Goal: Information Seeking & Learning: Learn about a topic

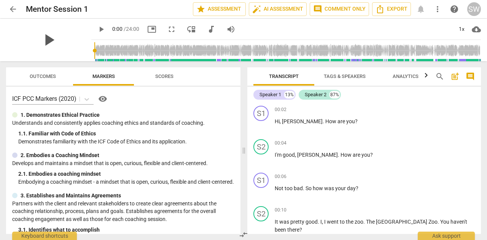
click at [46, 41] on span "play_arrow" at bounding box center [49, 40] width 20 height 20
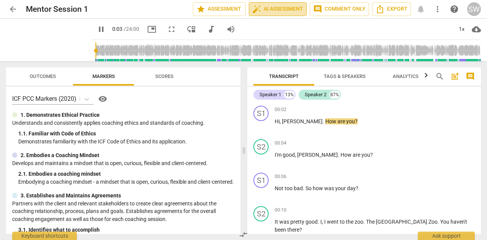
click at [281, 5] on span "auto_fix_high AI Assessment" at bounding box center [277, 9] width 51 height 9
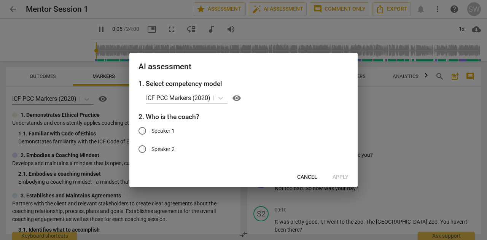
type input "6"
click at [144, 129] on input "Speaker 1" at bounding box center [142, 131] width 18 height 18
radio input "true"
click at [339, 178] on span "Apply" at bounding box center [340, 177] width 16 height 8
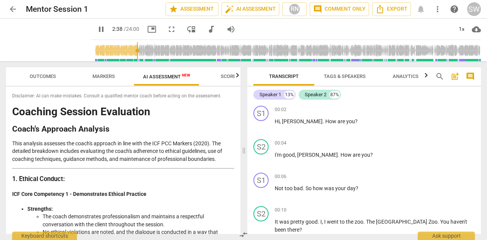
scroll to position [737, 0]
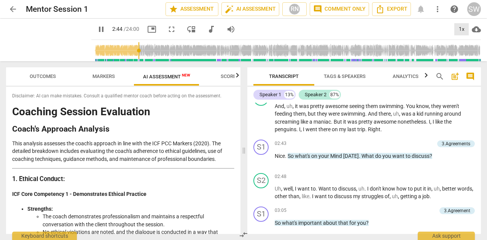
click at [463, 30] on div "1x" at bounding box center [461, 29] width 14 height 12
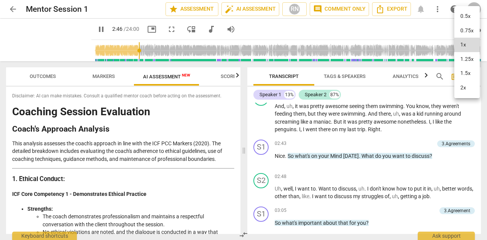
click at [461, 58] on li "1.25x" at bounding box center [466, 59] width 25 height 14
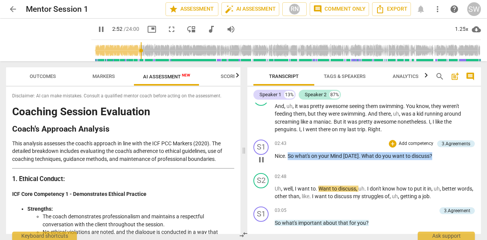
drag, startPoint x: 287, startPoint y: 155, endPoint x: 437, endPoint y: 153, distance: 149.8
click at [437, 153] on p "Nice . So what's on your Mind today . What do you want to discuss ?" at bounding box center [374, 156] width 200 height 8
copy p "So what's on your Mind today . What do you want to discuss ?"
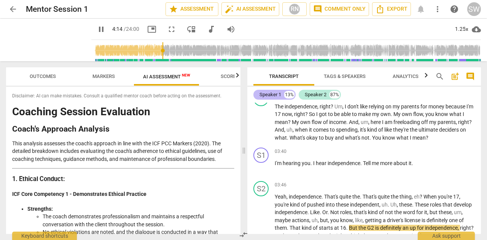
click at [272, 98] on div "Speaker 1" at bounding box center [270, 95] width 22 height 8
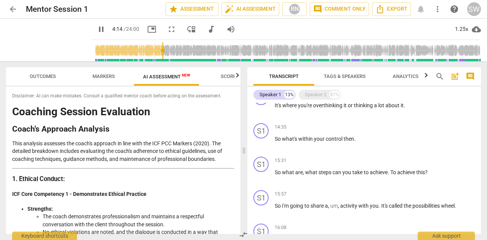
scroll to position [360, 0]
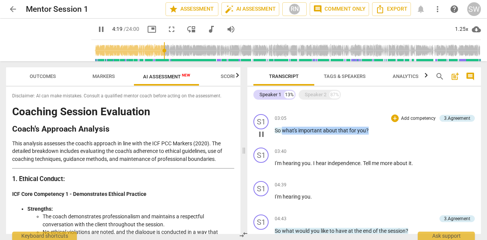
drag, startPoint x: 283, startPoint y: 132, endPoint x: 370, endPoint y: 130, distance: 86.7
click at [370, 130] on p "So what's important about that for you ?" at bounding box center [374, 131] width 200 height 8
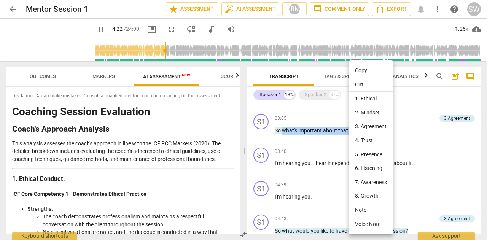
click at [361, 72] on li "Copy" at bounding box center [371, 70] width 44 height 14
copy p "what's important about that for you ?"
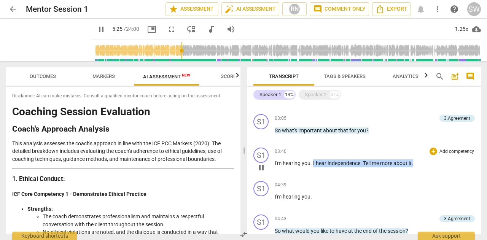
drag, startPoint x: 313, startPoint y: 162, endPoint x: 420, endPoint y: 164, distance: 107.6
click at [420, 164] on p "I'm hearing you . I hear independence . Tell me more about it ." at bounding box center [374, 163] width 200 height 8
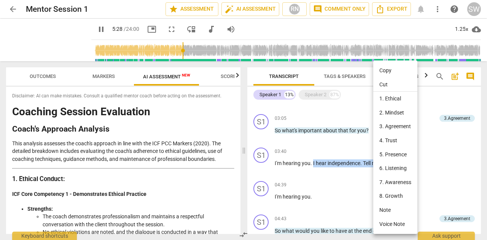
click at [386, 71] on li "Copy" at bounding box center [395, 70] width 44 height 14
copy p "I hear independence . Tell me more about it ."
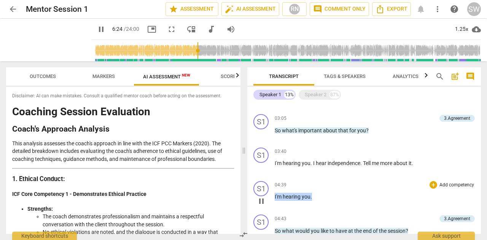
drag, startPoint x: 274, startPoint y: 196, endPoint x: 312, endPoint y: 197, distance: 37.7
click at [312, 197] on p "I'm hearing you ." at bounding box center [374, 197] width 200 height 8
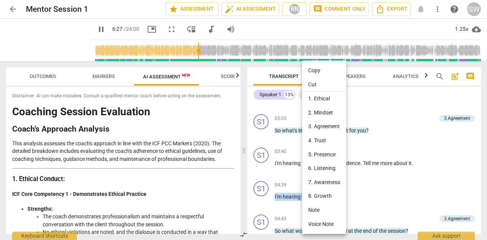
click at [325, 71] on li "Copy" at bounding box center [324, 70] width 44 height 14
copy p "I'm hearing you ."
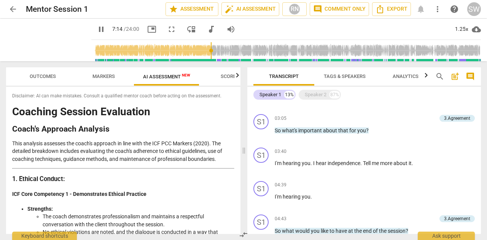
drag, startPoint x: 477, startPoint y: 135, endPoint x: 480, endPoint y: 144, distance: 9.1
click at [480, 144] on div "S1 play_arrow pause 00:02 + Add competency keyboard_arrow_right Hi , Mikhail . …" at bounding box center [363, 168] width 233 height 131
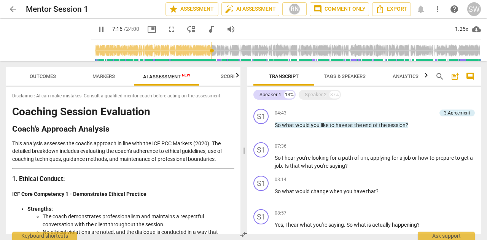
scroll to position [469, 0]
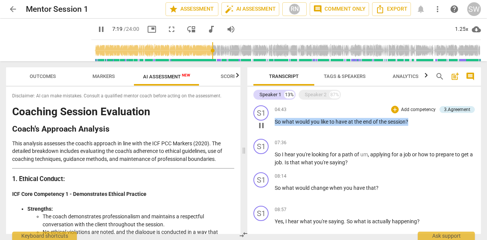
drag, startPoint x: 275, startPoint y: 124, endPoint x: 415, endPoint y: 121, distance: 139.5
click at [415, 121] on p "So what would you like to have at the end of the session ?" at bounding box center [374, 122] width 200 height 8
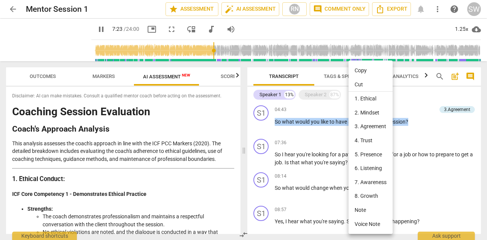
click at [368, 68] on li "Copy" at bounding box center [370, 70] width 44 height 14
copy p "So what would you like to have at the end of the session ?"
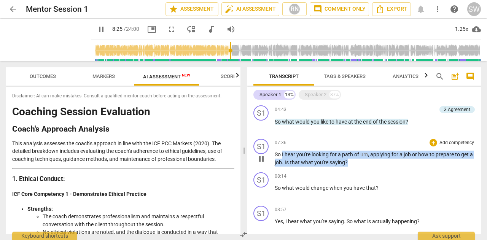
drag, startPoint x: 282, startPoint y: 154, endPoint x: 357, endPoint y: 160, distance: 75.2
click at [357, 160] on p "So I hear you're looking for a path of um , applying for a job or how to prepar…" at bounding box center [374, 159] width 200 height 16
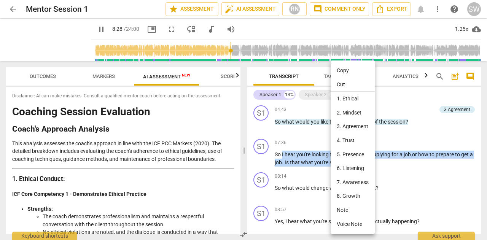
click at [347, 69] on li "Copy" at bounding box center [352, 70] width 44 height 14
copy p "I hear you're looking for a path of um , applying for a job or how to prepare t…"
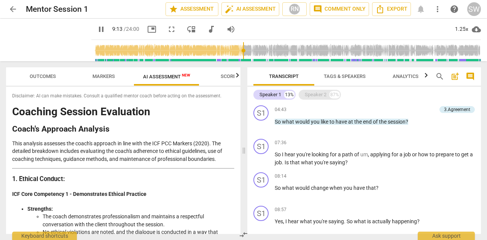
click at [313, 95] on div "Speaker 2" at bounding box center [316, 95] width 22 height 8
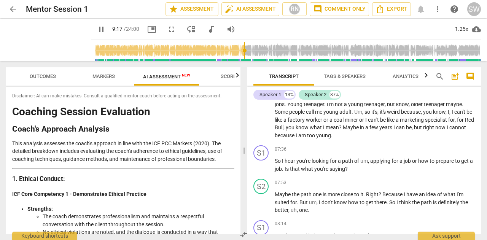
scroll to position [1363, 0]
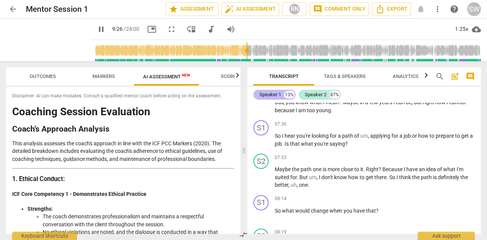
click at [268, 97] on div "Speaker 1" at bounding box center [270, 95] width 22 height 8
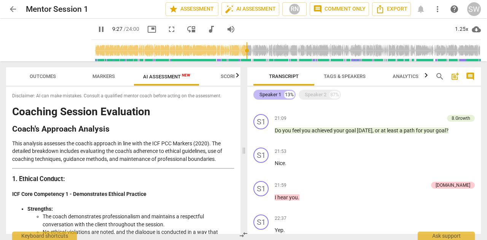
scroll to position [487, 0]
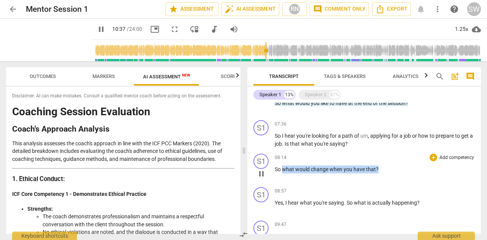
drag, startPoint x: 283, startPoint y: 169, endPoint x: 386, endPoint y: 169, distance: 103.4
click at [386, 169] on p "So what would change when you have that ?" at bounding box center [374, 169] width 200 height 8
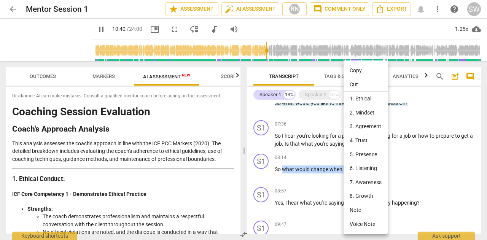
scroll to position [651, 0]
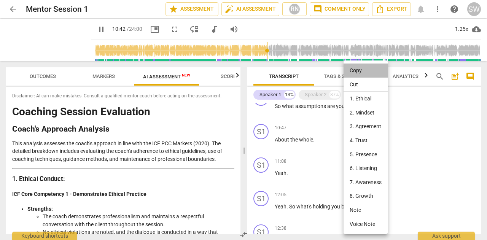
click at [354, 72] on li "Copy" at bounding box center [365, 70] width 44 height 14
copy p "what would change when you have that ?"
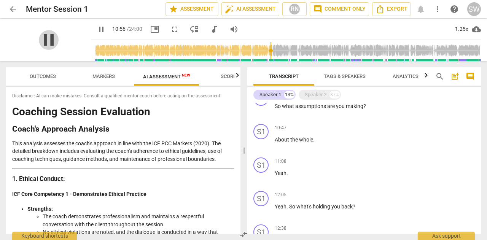
click at [40, 35] on span "pause" at bounding box center [49, 40] width 20 height 20
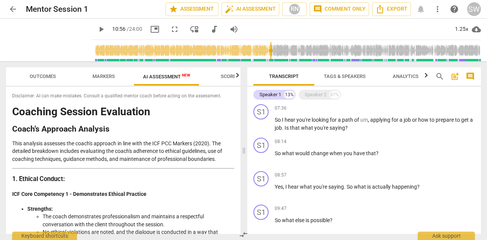
scroll to position [522, 0]
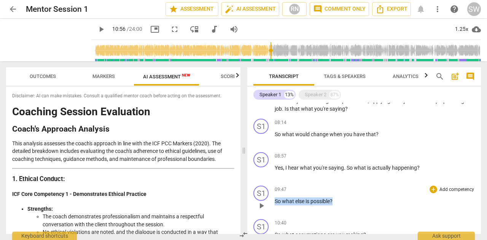
drag, startPoint x: 275, startPoint y: 202, endPoint x: 338, endPoint y: 203, distance: 62.7
click at [338, 203] on p "So what else is possible ?" at bounding box center [374, 201] width 200 height 8
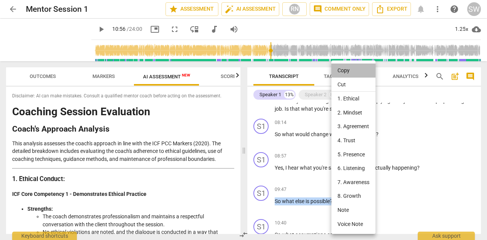
click at [346, 71] on li "Copy" at bounding box center [353, 70] width 44 height 14
copy p "So what else is possible ?"
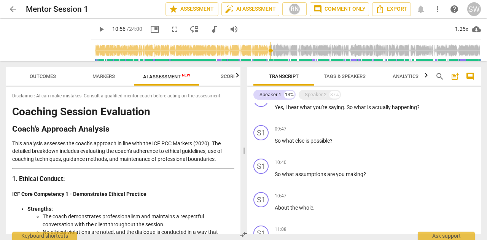
scroll to position [589, 0]
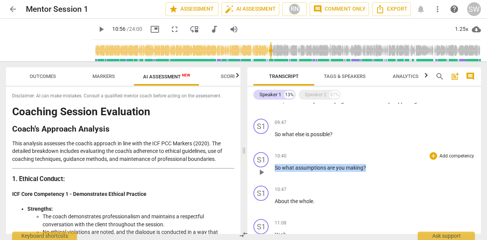
drag, startPoint x: 275, startPoint y: 169, endPoint x: 380, endPoint y: 169, distance: 104.5
click at [380, 169] on p "So what assumptions are you making ?" at bounding box center [374, 168] width 200 height 8
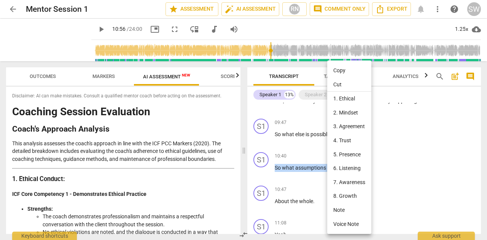
click at [344, 69] on li "Copy" at bounding box center [349, 70] width 44 height 14
copy p "So what assumptions are you making ?"
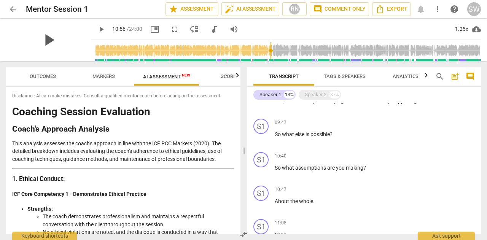
click at [42, 35] on span "play_arrow" at bounding box center [49, 40] width 20 height 20
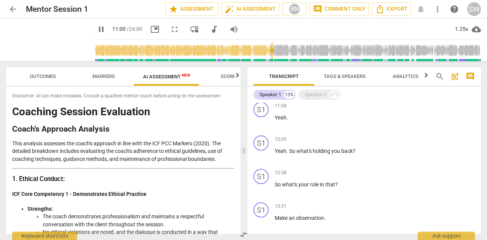
scroll to position [715, 0]
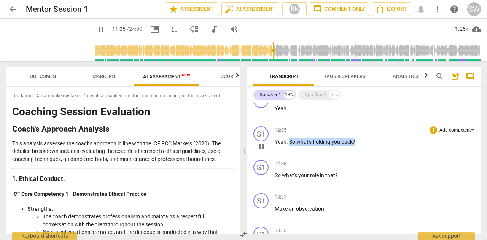
drag, startPoint x: 290, startPoint y: 141, endPoint x: 362, endPoint y: 143, distance: 72.2
click at [362, 143] on p "Yeah . So what's holding you back ?" at bounding box center [374, 142] width 200 height 8
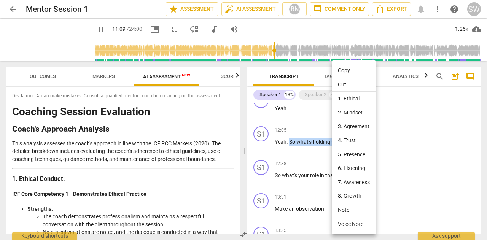
click at [344, 71] on li "Copy" at bounding box center [354, 70] width 44 height 14
copy p "So what's holding you back ?"
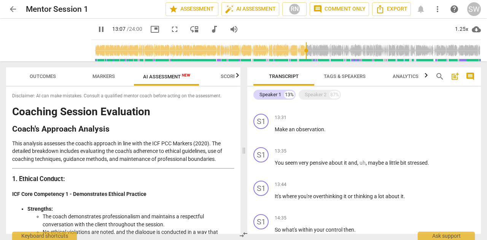
scroll to position [798, 0]
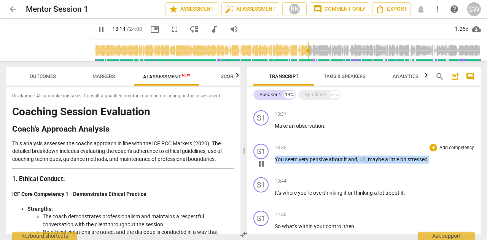
drag, startPoint x: 275, startPoint y: 160, endPoint x: 437, endPoint y: 163, distance: 162.0
click at [437, 163] on p "You seem very pensive about it and , uh , maybe a little bit stressed ." at bounding box center [374, 159] width 200 height 8
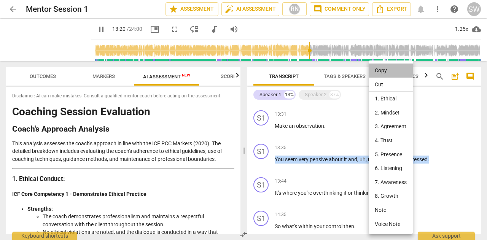
click at [382, 71] on li "Copy" at bounding box center [390, 70] width 44 height 14
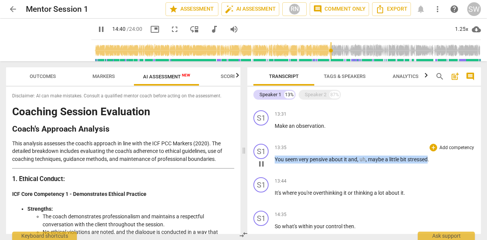
drag, startPoint x: 275, startPoint y: 159, endPoint x: 430, endPoint y: 162, distance: 154.4
click at [430, 162] on p "You seem very pensive about it and , uh , maybe a little bit stressed ." at bounding box center [374, 159] width 200 height 8
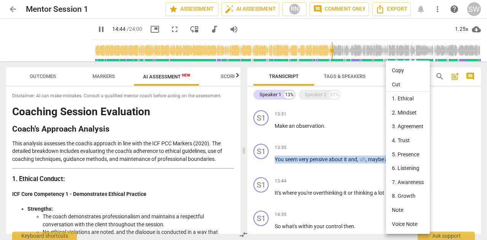
click at [398, 70] on li "Copy" at bounding box center [407, 70] width 44 height 14
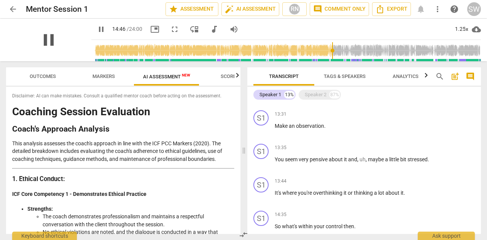
click at [39, 37] on span "pause" at bounding box center [49, 40] width 20 height 20
click at [46, 37] on span "play_arrow" at bounding box center [49, 40] width 20 height 20
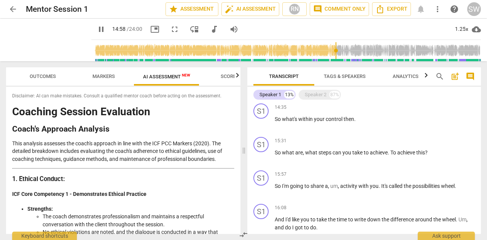
scroll to position [918, 0]
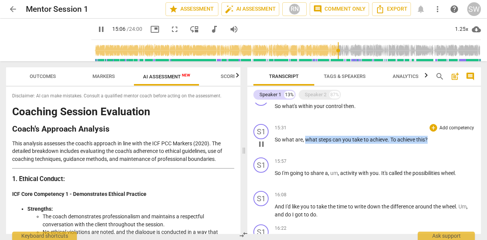
drag, startPoint x: 305, startPoint y: 141, endPoint x: 430, endPoint y: 140, distance: 125.5
click at [430, 140] on p "So what are , what steps can you take to achieve . To achieve this ?" at bounding box center [374, 140] width 200 height 8
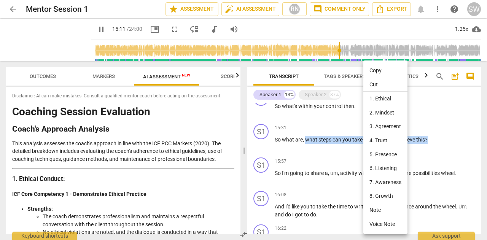
click at [382, 73] on li "Copy" at bounding box center [385, 70] width 44 height 14
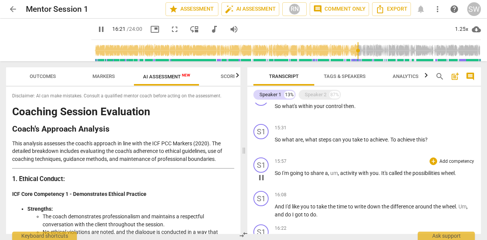
drag, startPoint x: 477, startPoint y: 178, endPoint x: 477, endPoint y: 183, distance: 4.9
click at [477, 183] on div "S1 play_arrow pause 15:57 + Add competency keyboard_arrow_right So I'm going to…" at bounding box center [363, 170] width 233 height 33
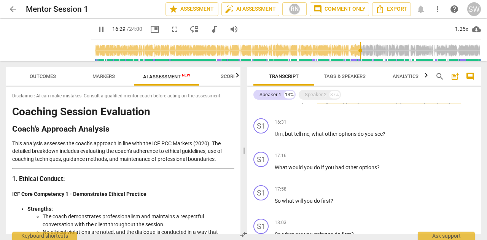
scroll to position [1061, 0]
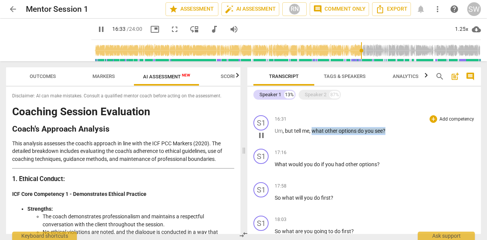
drag, startPoint x: 312, startPoint y: 131, endPoint x: 389, endPoint y: 133, distance: 77.6
click at [389, 133] on p "Um , but tell me , what other options do you see ?" at bounding box center [374, 131] width 200 height 8
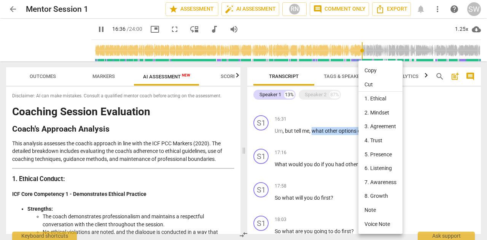
click at [378, 67] on li "Copy" at bounding box center [380, 70] width 44 height 14
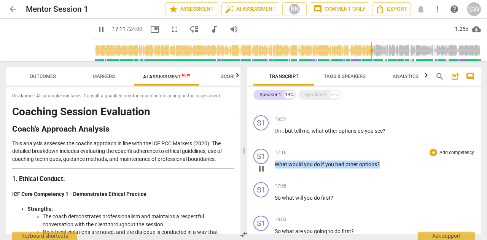
drag, startPoint x: 276, startPoint y: 165, endPoint x: 386, endPoint y: 167, distance: 109.9
click at [386, 167] on p "What would you do if you had other options ?" at bounding box center [374, 164] width 200 height 8
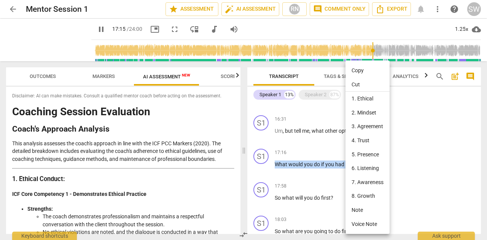
click at [360, 71] on li "Copy" at bounding box center [367, 70] width 44 height 14
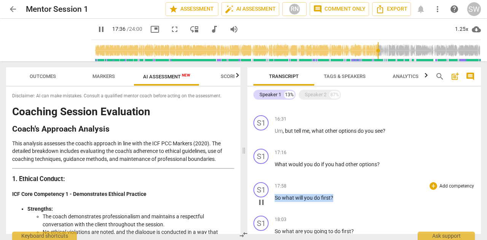
drag, startPoint x: 274, startPoint y: 197, endPoint x: 349, endPoint y: 195, distance: 74.5
click at [349, 195] on p "So what will you do first ?" at bounding box center [374, 198] width 200 height 8
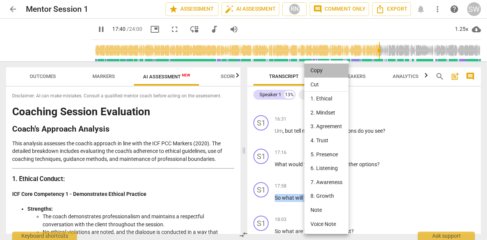
click at [311, 70] on li "Copy" at bounding box center [326, 70] width 44 height 14
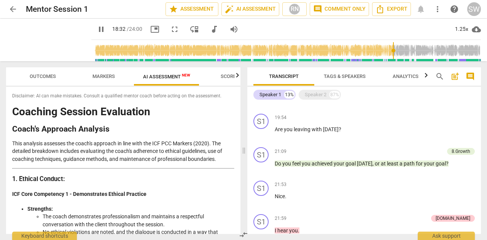
scroll to position [1331, 0]
drag, startPoint x: 276, startPoint y: 129, endPoint x: 362, endPoint y: 130, distance: 85.9
click at [362, 130] on p "Are you leaving with today ?" at bounding box center [374, 129] width 200 height 8
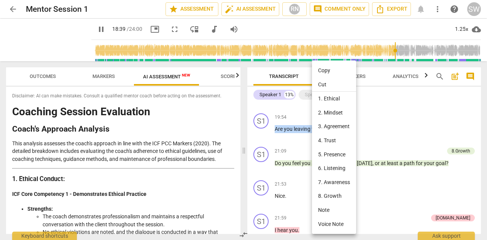
click at [322, 72] on li "Copy" at bounding box center [334, 70] width 44 height 14
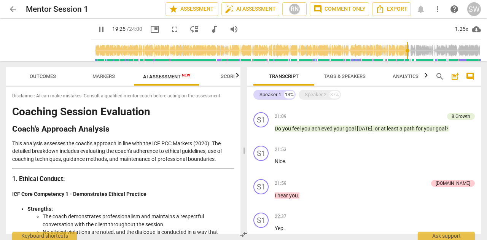
scroll to position [1353, 0]
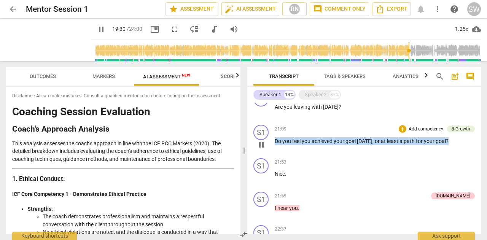
drag, startPoint x: 275, startPoint y: 140, endPoint x: 446, endPoint y: 140, distance: 171.1
click at [446, 140] on p "Do you feel you achieved your goal today , or at least a path for your goal ?" at bounding box center [374, 141] width 200 height 8
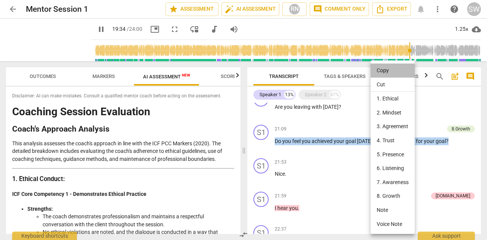
click at [390, 69] on li "Copy" at bounding box center [392, 70] width 44 height 14
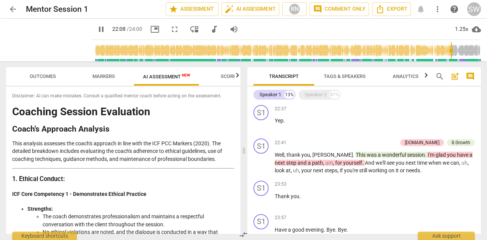
scroll to position [1511, 0]
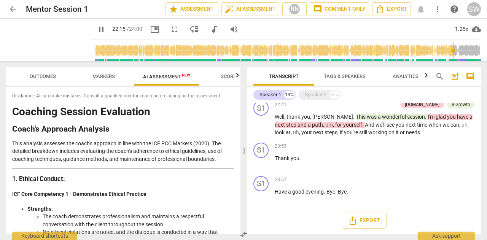
type input "1336"
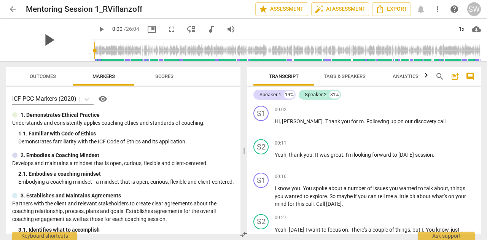
click at [43, 38] on span "play_arrow" at bounding box center [49, 40] width 20 height 20
type input "5"
click at [265, 93] on div "Speaker 1" at bounding box center [270, 95] width 22 height 8
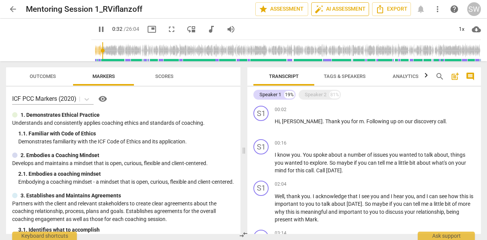
click at [339, 11] on span "auto_fix_high AI Assessment" at bounding box center [339, 9] width 51 height 9
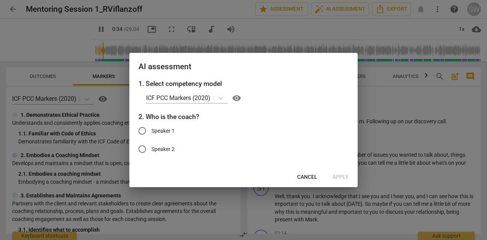
type input "34"
click at [143, 132] on input "Speaker 1" at bounding box center [142, 131] width 18 height 18
radio input "true"
click at [343, 179] on span "Apply" at bounding box center [340, 177] width 16 height 8
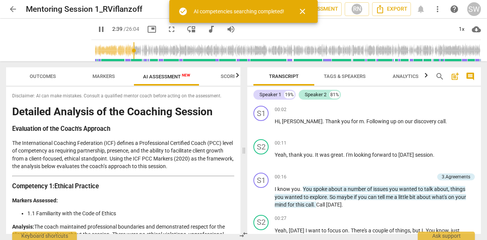
scroll to position [309, 0]
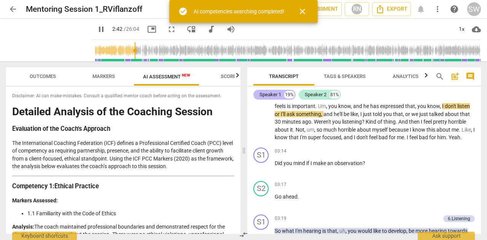
click at [270, 93] on div "Speaker 1" at bounding box center [270, 95] width 22 height 8
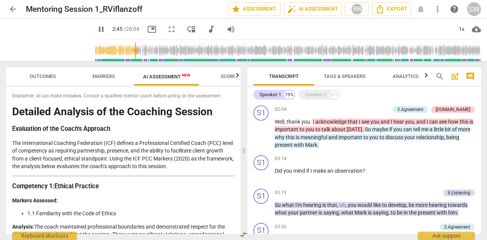
scroll to position [0, 0]
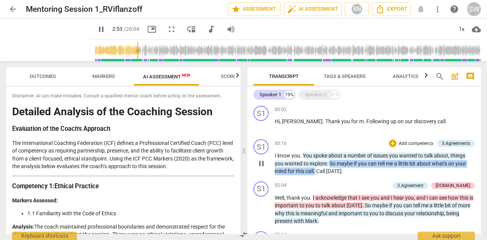
drag, startPoint x: 330, startPoint y: 162, endPoint x: 315, endPoint y: 171, distance: 17.4
click at [315, 171] on p "I know you . You spoke about a number of issues you wanted to talk about , thin…" at bounding box center [374, 164] width 200 height 24
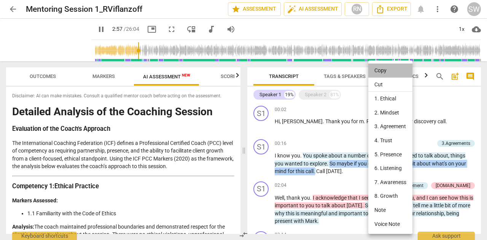
click at [385, 70] on li "Copy" at bounding box center [390, 70] width 44 height 14
copy p "So maybe if you can tell me a little bit about what's on your mind for this cal…"
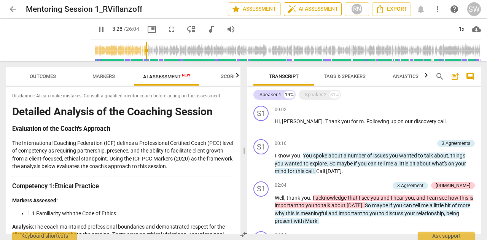
scroll to position [141, 0]
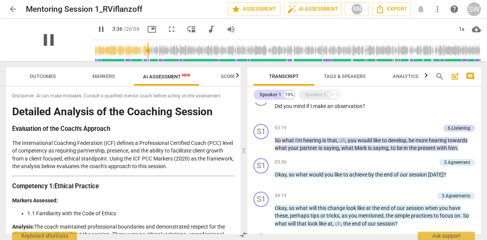
click at [43, 41] on span "pause" at bounding box center [49, 40] width 20 height 20
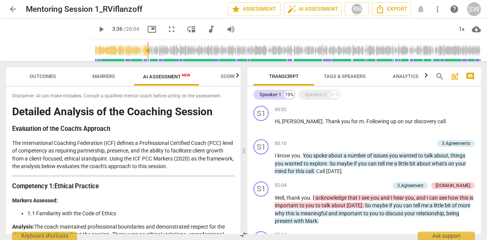
scroll to position [8, 0]
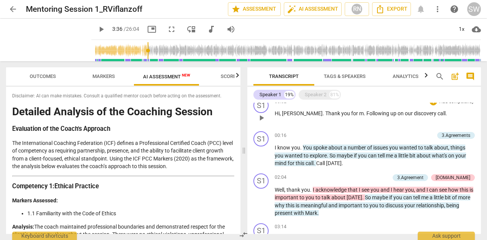
drag, startPoint x: 476, startPoint y: 112, endPoint x: 477, endPoint y: 124, distance: 11.8
click at [477, 124] on div "S1 play_arrow pause 00:02 + Add competency keyboard_arrow_right Hi , [PERSON_NA…" at bounding box center [363, 111] width 233 height 33
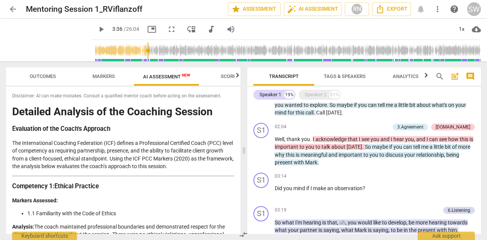
scroll to position [63, 0]
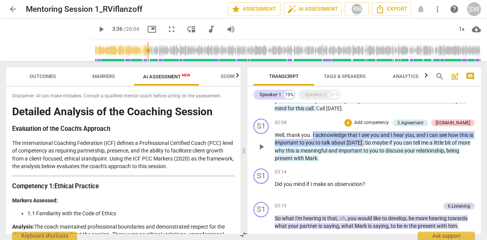
drag, startPoint x: 312, startPoint y: 134, endPoint x: 365, endPoint y: 142, distance: 53.8
click at [365, 142] on p "Well , thank you . I acknowledge that I see you and I hear you , and I can see …" at bounding box center [374, 146] width 200 height 31
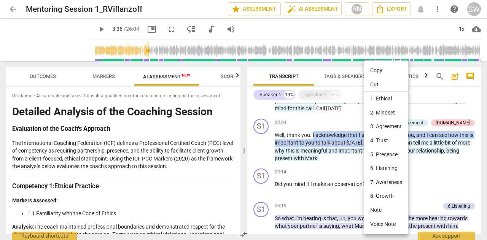
click at [384, 71] on li "Copy" at bounding box center [386, 70] width 44 height 14
copy p "I acknowledge that I see you and I hear you , and I can see how this is importa…"
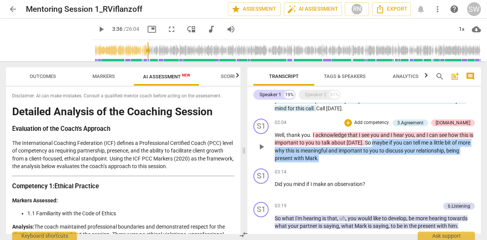
drag, startPoint x: 374, startPoint y: 143, endPoint x: 347, endPoint y: 157, distance: 31.0
click at [347, 157] on p "Well , thank you . I acknowledge that I see you and I hear you , and I can see …" at bounding box center [374, 146] width 200 height 31
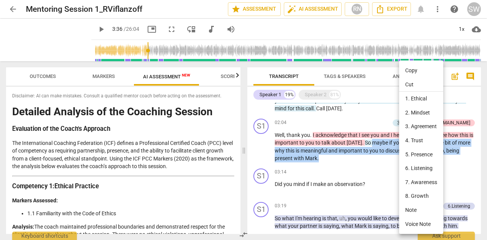
click at [410, 70] on li "Copy" at bounding box center [421, 70] width 44 height 14
copy p "maybe if you can tell me a little bit of more why this is meaningful and import…"
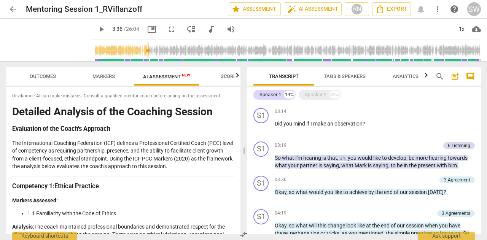
scroll to position [125, 0]
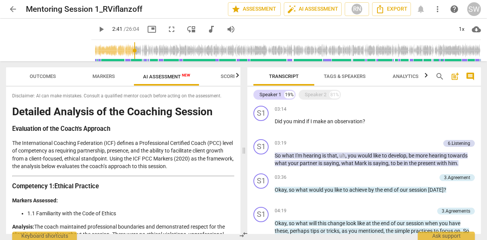
click at [126, 59] on input "range" at bounding box center [287, 50] width 386 height 24
click at [40, 46] on span "play_arrow" at bounding box center [49, 40] width 20 height 20
click at [275, 156] on span "So" at bounding box center [277, 155] width 7 height 6
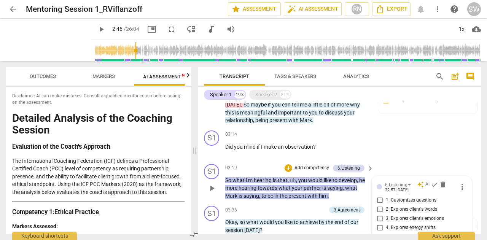
scroll to position [232, 0]
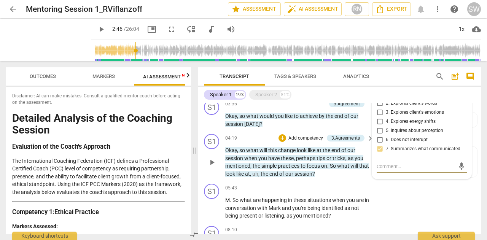
drag, startPoint x: 275, startPoint y: 156, endPoint x: 291, endPoint y: 159, distance: 16.2
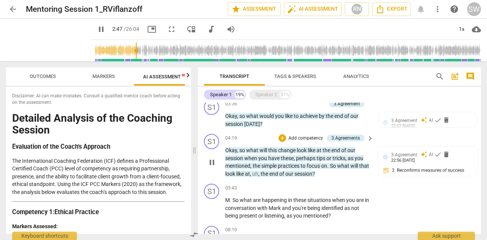
click at [370, 134] on span "keyboard_arrow_right" at bounding box center [369, 138] width 9 height 9
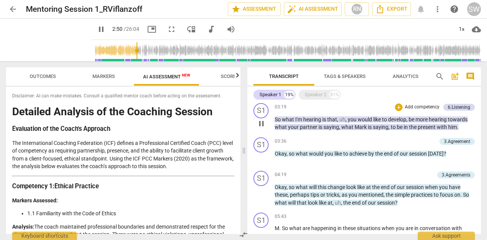
scroll to position [145, 0]
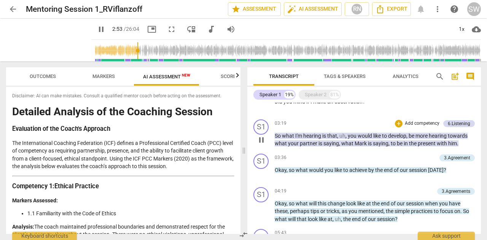
click at [275, 136] on span "So" at bounding box center [277, 136] width 7 height 6
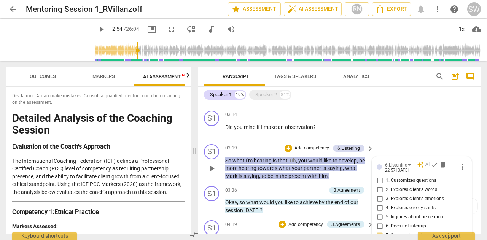
scroll to position [232, 0]
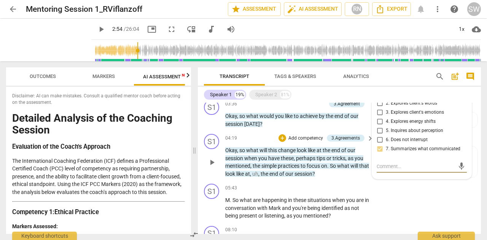
drag, startPoint x: 275, startPoint y: 136, endPoint x: 330, endPoint y: 134, distance: 54.8
click at [330, 134] on div "04:19 + Add competency 3.Agreements keyboard_arrow_right Okay , so what will th…" at bounding box center [299, 156] width 149 height 44
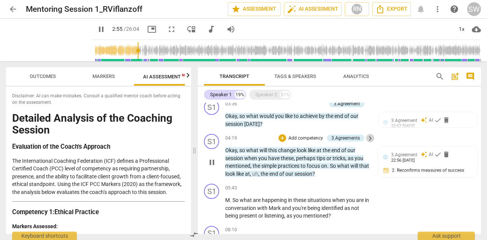
click at [370, 134] on span "keyboard_arrow_right" at bounding box center [369, 138] width 9 height 9
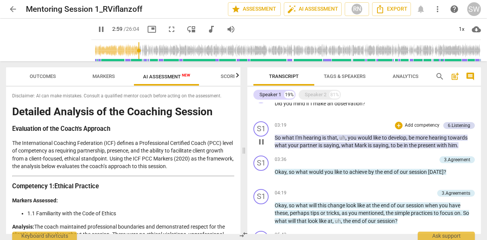
scroll to position [140, 0]
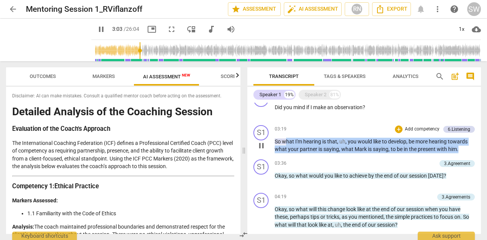
drag, startPoint x: 284, startPoint y: 141, endPoint x: 462, endPoint y: 149, distance: 178.5
click at [462, 149] on p "So what I'm hearing is that , uh , you would like to develop , be more hearing …" at bounding box center [374, 146] width 200 height 16
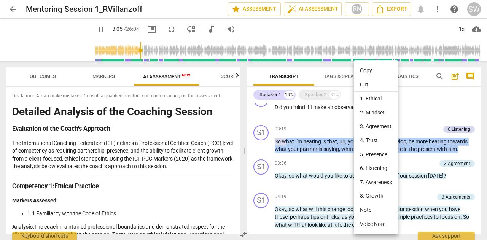
click at [370, 70] on li "Copy" at bounding box center [376, 70] width 44 height 14
copy p "hat I'm hearing is that , uh , you would like to develop , be more hearing towa…"
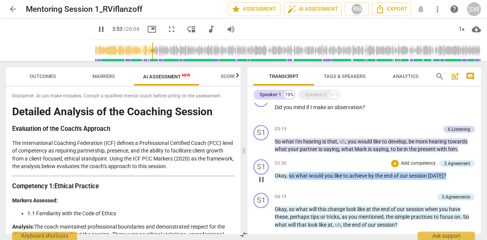
drag, startPoint x: 289, startPoint y: 174, endPoint x: 454, endPoint y: 177, distance: 165.4
click at [454, 177] on p "Okay , so what would you like to achieve by the end of our session [DATE] ?" at bounding box center [374, 176] width 200 height 8
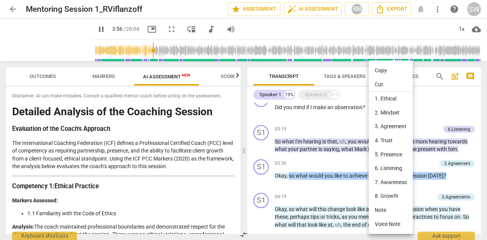
click at [379, 68] on li "Copy" at bounding box center [390, 70] width 44 height 14
copy p "so what would you like to achieve by the end of our session [DATE] ?"
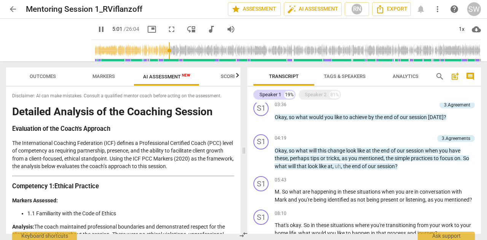
scroll to position [202, 0]
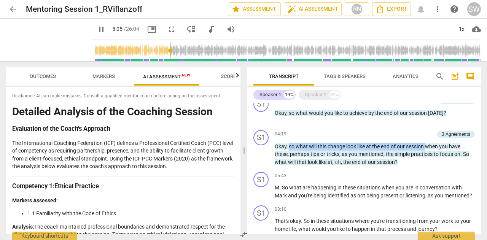
drag, startPoint x: 288, startPoint y: 147, endPoint x: 427, endPoint y: 140, distance: 138.6
click at [427, 140] on div "04:19 + Add competency 3.Agreements keyboard_arrow_right Okay , so what will th…" at bounding box center [374, 148] width 200 height 36
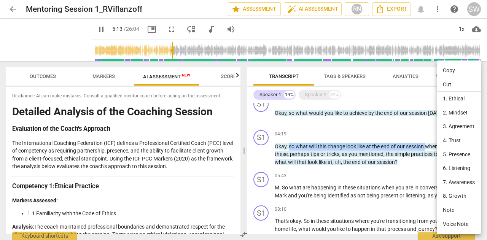
click at [446, 66] on li "Copy" at bounding box center [458, 70] width 44 height 14
copy p "so what will this change look like at the end of our session"
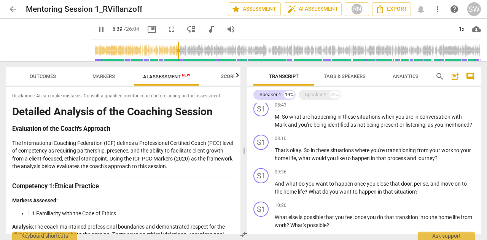
scroll to position [275, 0]
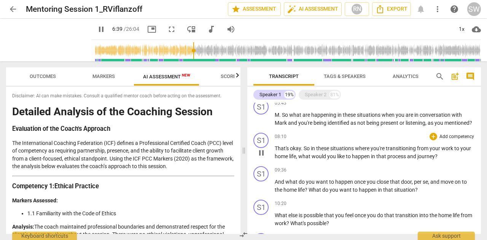
drag, startPoint x: 477, startPoint y: 143, endPoint x: 477, endPoint y: 152, distance: 9.9
click at [477, 152] on div "S1 play_arrow pause 08:10 + Add competency keyboard_arrow_right That's okay . S…" at bounding box center [363, 146] width 233 height 33
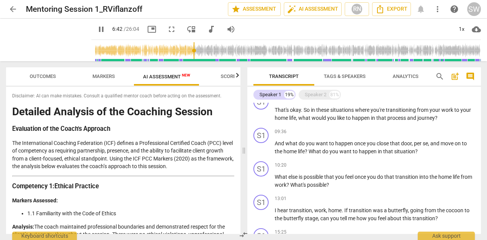
scroll to position [316, 0]
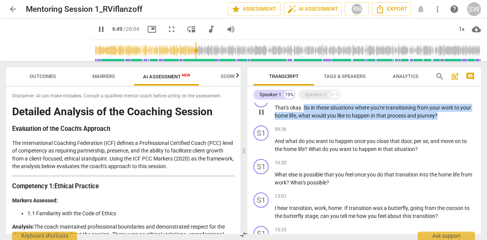
drag, startPoint x: 303, startPoint y: 115, endPoint x: 447, endPoint y: 125, distance: 144.4
click at [447, 119] on p "That's okay . So in these situations where you're transitioning from your work …" at bounding box center [374, 112] width 200 height 16
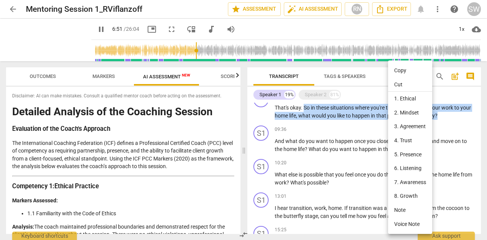
click at [406, 72] on li "Copy" at bounding box center [410, 70] width 44 height 14
copy p "So in these situations where you're transitioning from your work to your home l…"
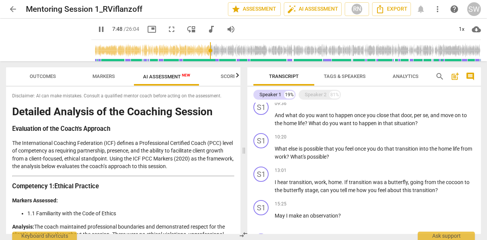
scroll to position [344, 0]
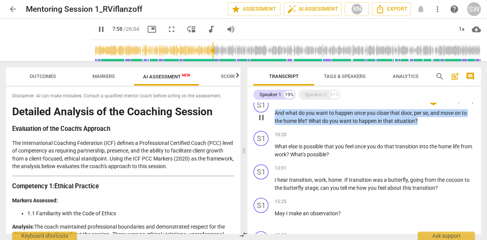
drag, startPoint x: 274, startPoint y: 121, endPoint x: 432, endPoint y: 130, distance: 157.7
click at [432, 125] on p "And what do you want to happen once you close that door , per se , and move on …" at bounding box center [374, 117] width 200 height 16
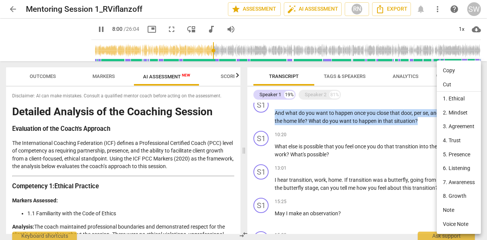
click at [448, 71] on li "Copy" at bounding box center [458, 70] width 44 height 14
copy p "And what do you want to happen once you close that door , per se , and move on …"
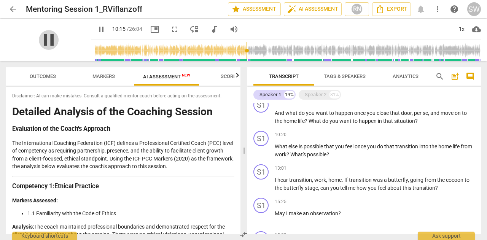
click at [51, 38] on span "pause" at bounding box center [49, 40] width 20 height 20
click at [453, 125] on p "And what do you want to happen once you close that door , per se , and move on …" at bounding box center [374, 117] width 200 height 16
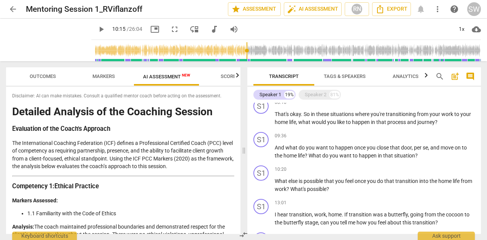
scroll to position [311, 0]
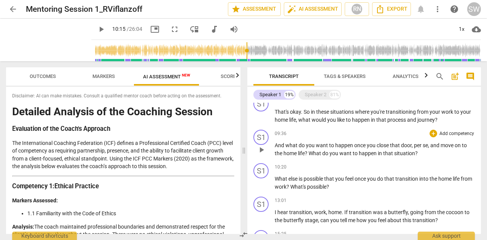
drag, startPoint x: 477, startPoint y: 146, endPoint x: 476, endPoint y: 140, distance: 5.5
click at [476, 140] on div "S1 play_arrow pause 09:36 + Add competency keyboard_arrow_right And what do you…" at bounding box center [363, 143] width 233 height 33
click at [481, 145] on div "Transcript Tags & Speakers Analytics search post_add comment Speaker 1 19% Spea…" at bounding box center [365, 150] width 243 height 179
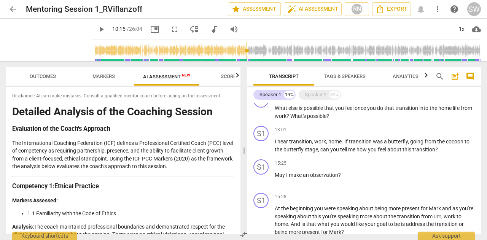
scroll to position [384, 0]
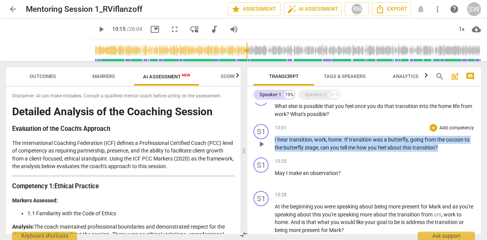
drag, startPoint x: 274, startPoint y: 148, endPoint x: 453, endPoint y: 156, distance: 178.9
click at [453, 151] on p "I hear transition , work , home . If transition was a butterfly , going from th…" at bounding box center [374, 144] width 200 height 16
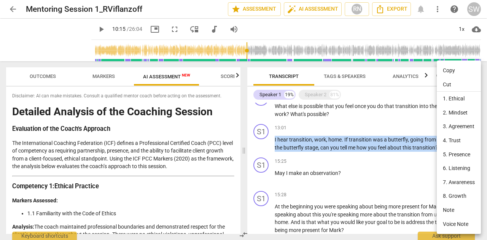
click at [449, 70] on li "Copy" at bounding box center [458, 70] width 44 height 14
copy p "I hear transition , work , home . If transition was a butterfly , going from th…"
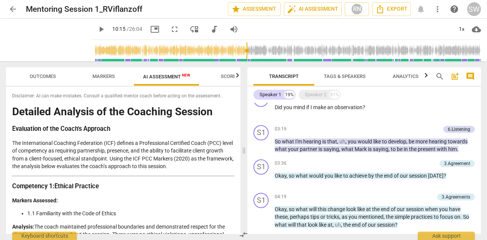
scroll to position [143, 0]
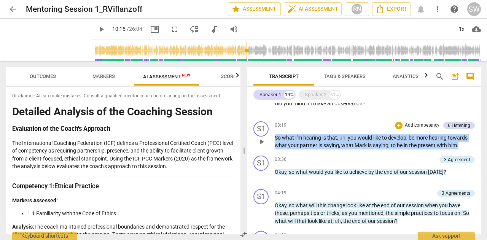
drag, startPoint x: 276, startPoint y: 138, endPoint x: 459, endPoint y: 148, distance: 183.9
click at [459, 148] on p "So what I'm hearing is that , uh , you would like to develop , be more hearing …" at bounding box center [374, 142] width 200 height 16
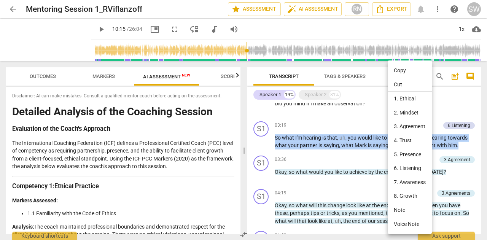
click at [397, 69] on li "Copy" at bounding box center [409, 70] width 44 height 14
copy p "So what I'm hearing is that , uh , you would like to develop , be more hearing …"
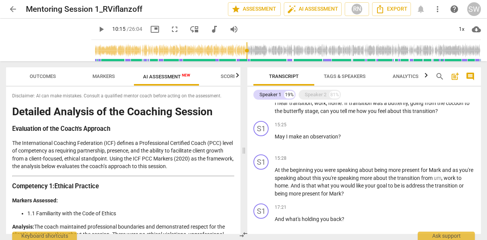
scroll to position [422, 0]
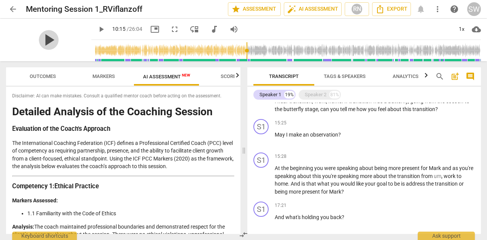
click at [41, 38] on span "play_arrow" at bounding box center [49, 40] width 20 height 20
click at [289, 53] on input "range" at bounding box center [287, 50] width 386 height 24
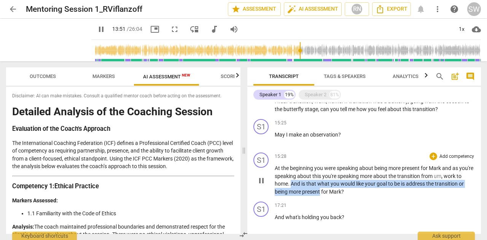
drag, startPoint x: 297, startPoint y: 192, endPoint x: 320, endPoint y: 201, distance: 24.7
click at [320, 195] on p "At the beginning you were speaking about being more present for [PERSON_NAME] a…" at bounding box center [374, 179] width 200 height 31
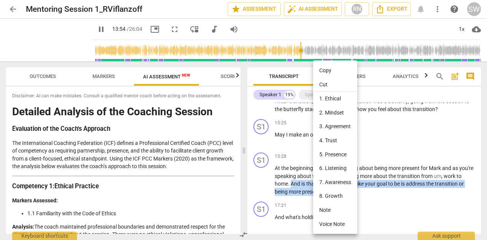
click at [325, 70] on li "Copy" at bounding box center [335, 70] width 44 height 14
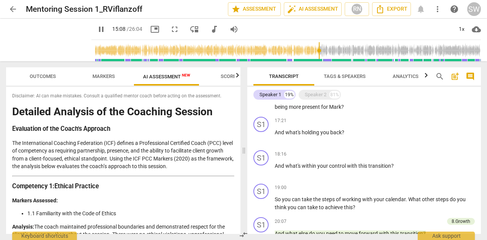
scroll to position [523, 0]
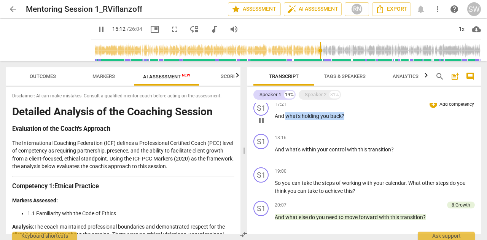
drag, startPoint x: 285, startPoint y: 124, endPoint x: 359, endPoint y: 123, distance: 74.1
click at [359, 120] on p "And what's holding you back ?" at bounding box center [374, 116] width 200 height 8
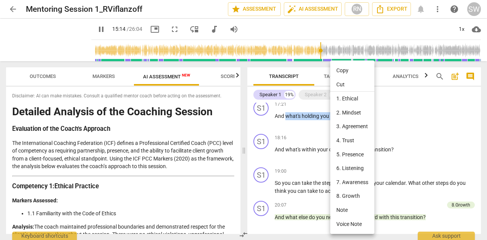
click at [352, 72] on li "Copy" at bounding box center [352, 70] width 44 height 14
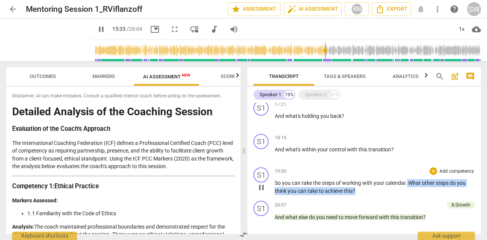
drag, startPoint x: 408, startPoint y: 190, endPoint x: 371, endPoint y: 202, distance: 38.0
click at [371, 195] on p "So you can take the steps of working with your calendar . What other steps do y…" at bounding box center [374, 187] width 200 height 16
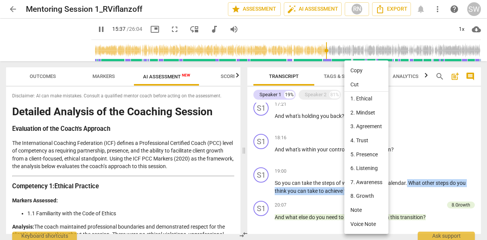
click at [361, 72] on li "Copy" at bounding box center [366, 70] width 44 height 14
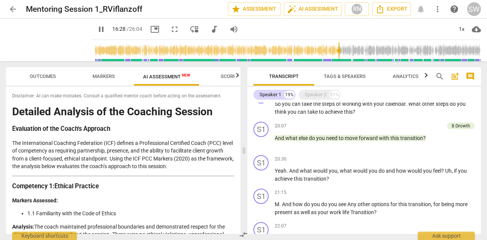
scroll to position [609, 0]
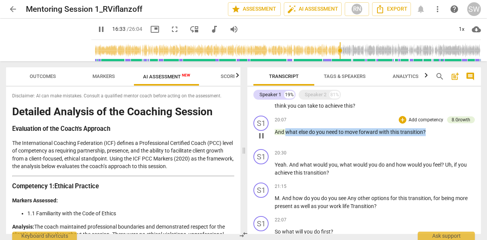
drag, startPoint x: 287, startPoint y: 140, endPoint x: 424, endPoint y: 141, distance: 136.9
click at [432, 136] on p "And what else do you need to move forward with this transition ?" at bounding box center [374, 132] width 200 height 8
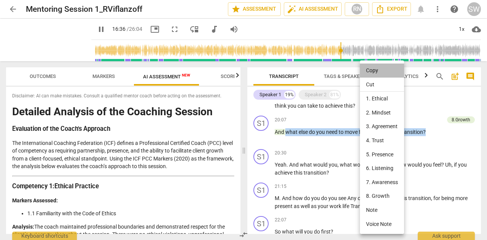
click at [377, 68] on li "Copy" at bounding box center [382, 70] width 44 height 14
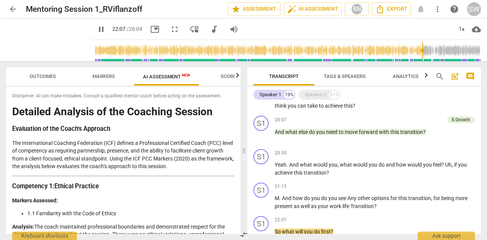
scroll to position [742, 0]
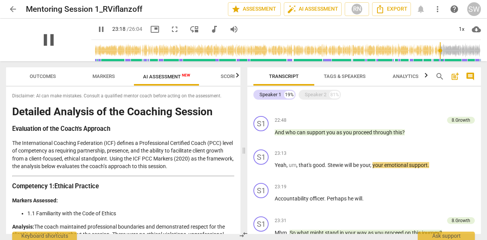
click at [39, 40] on span "pause" at bounding box center [49, 40] width 20 height 20
click at [43, 39] on span "play_arrow" at bounding box center [49, 40] width 20 height 20
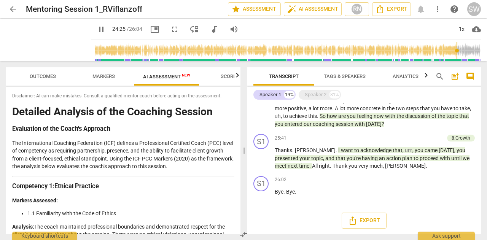
scroll to position [916, 0]
type input "1470"
